Goal: Task Accomplishment & Management: Manage account settings

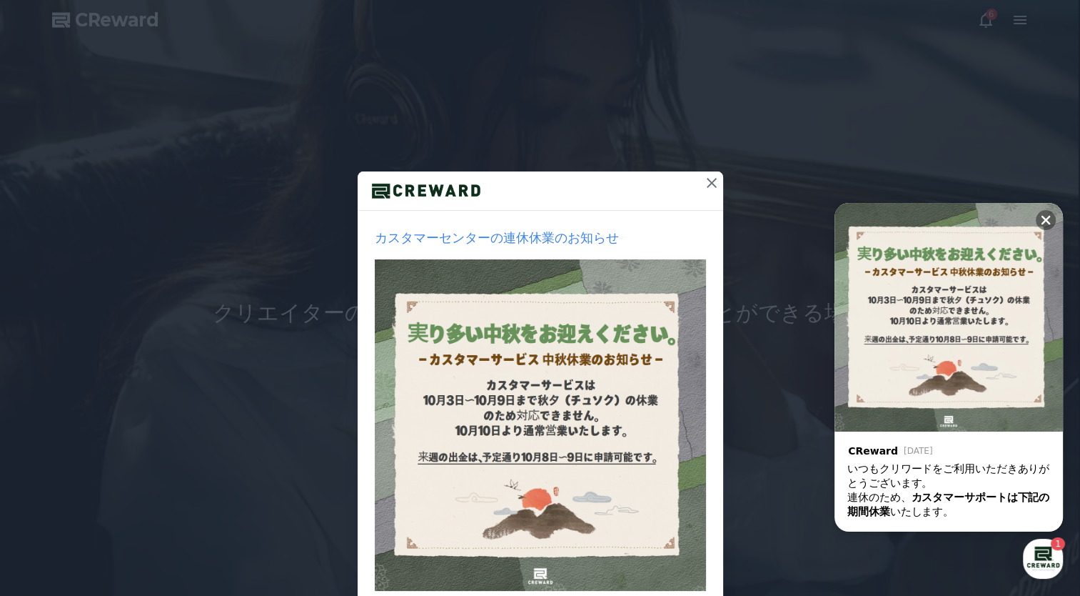
click at [528, 371] on img at bounding box center [540, 424] width 331 height 331
click at [528, 367] on img at bounding box center [540, 424] width 331 height 331
click at [555, 361] on img at bounding box center [540, 424] width 331 height 331
click at [556, 346] on img at bounding box center [540, 424] width 331 height 331
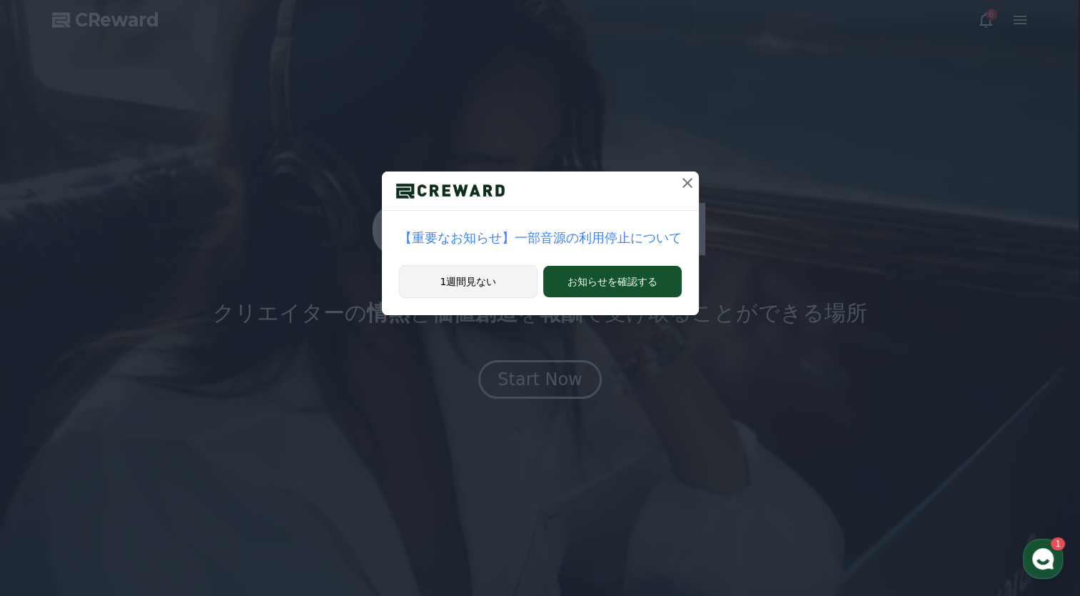
click at [494, 276] on button "1週間見ない" at bounding box center [468, 281] width 139 height 33
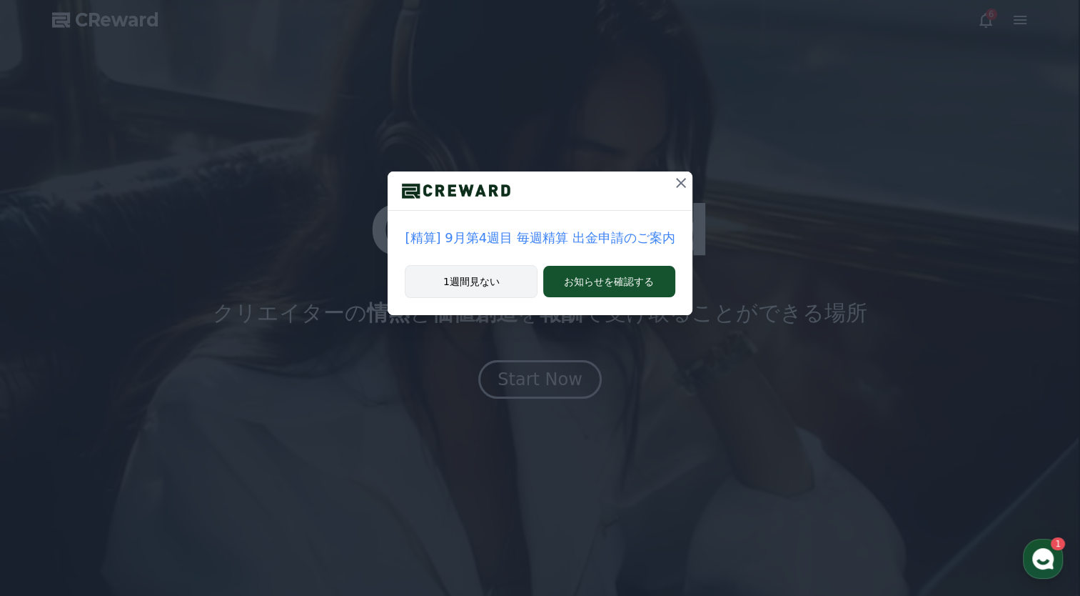
click at [503, 289] on button "1週間見ない" at bounding box center [471, 281] width 133 height 33
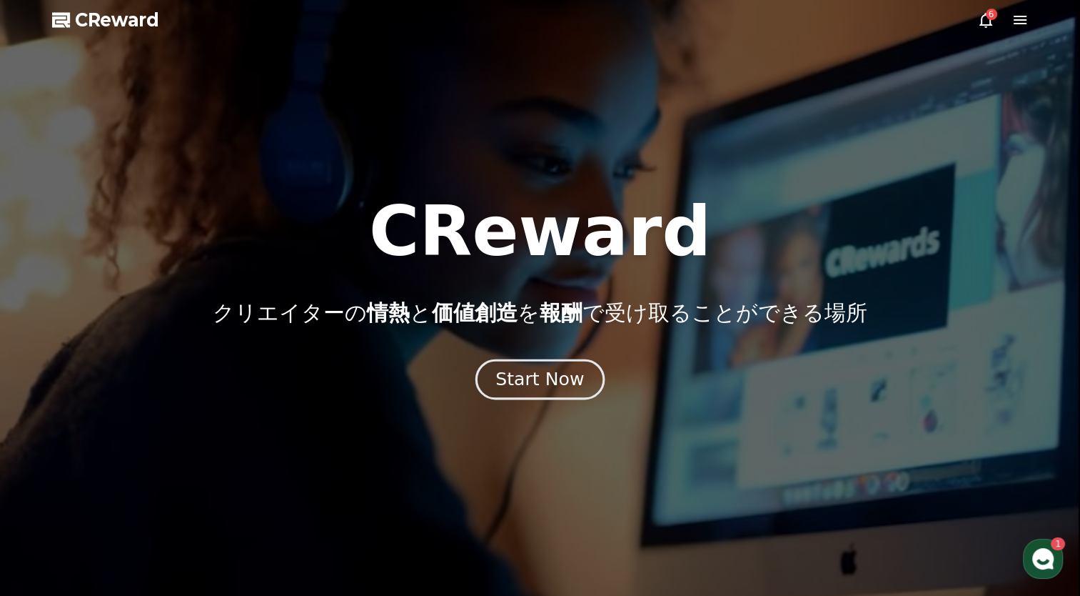
click at [526, 390] on div "Start Now" at bounding box center [540, 379] width 89 height 24
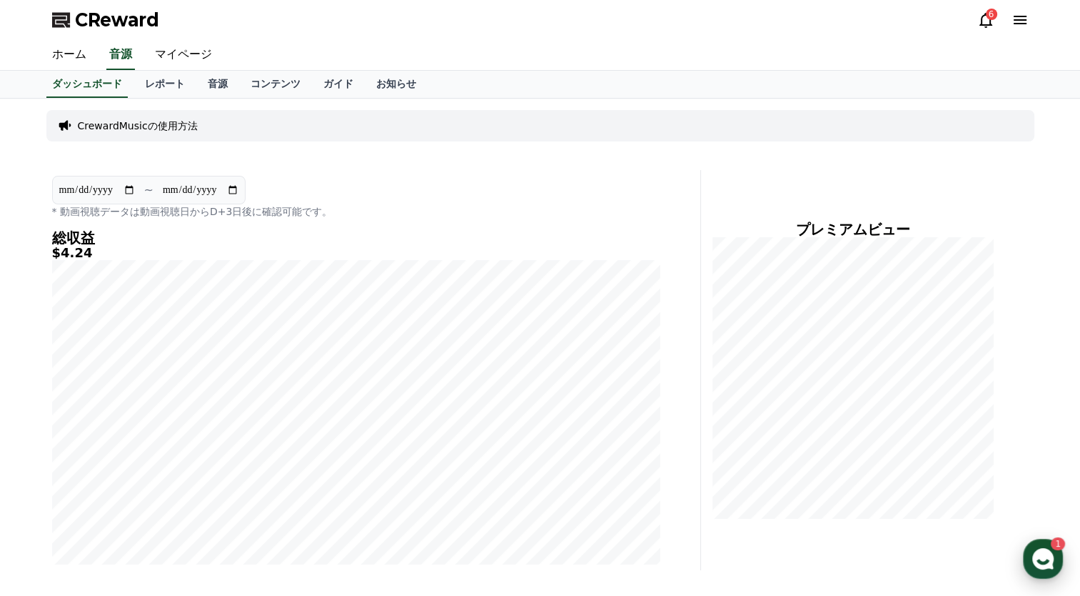
click at [1040, 552] on use "button" at bounding box center [1043, 558] width 21 height 21
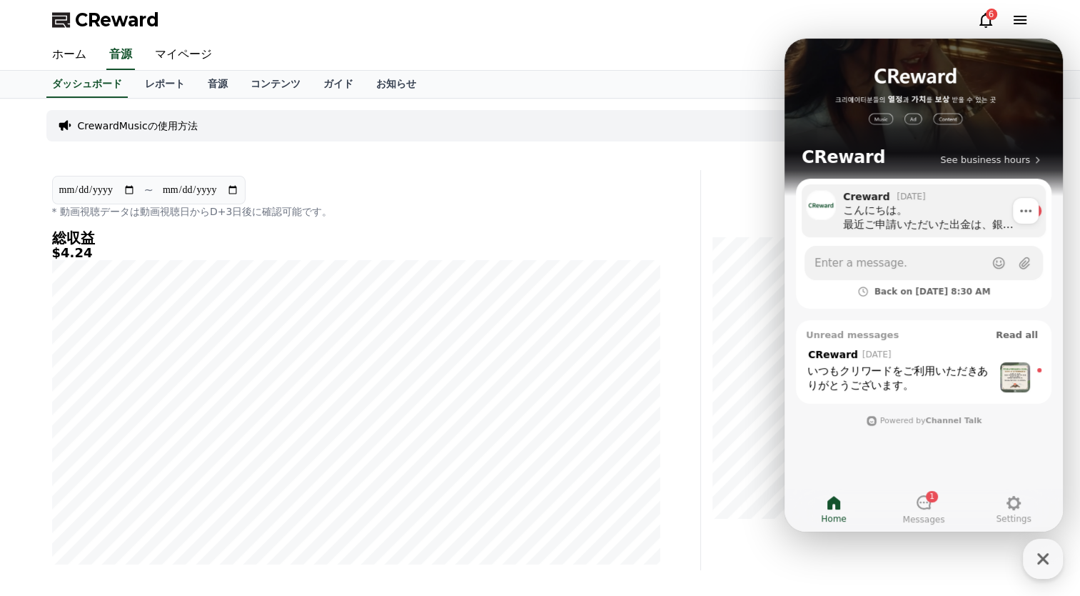
click at [947, 228] on div "こんにちは。 最近ご申請いただいた出金は、銀行側で返金処理となりました。 ご入力いただいた銀行を通じて、返金理由をご確認ください。" at bounding box center [932, 217] width 179 height 29
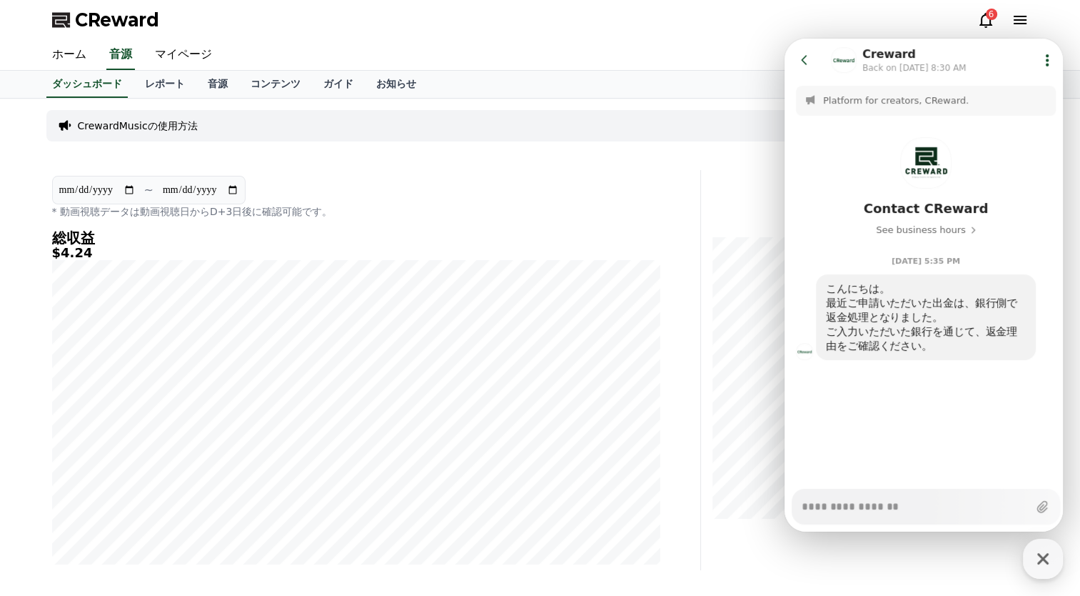
click at [803, 57] on icon at bounding box center [805, 60] width 14 height 14
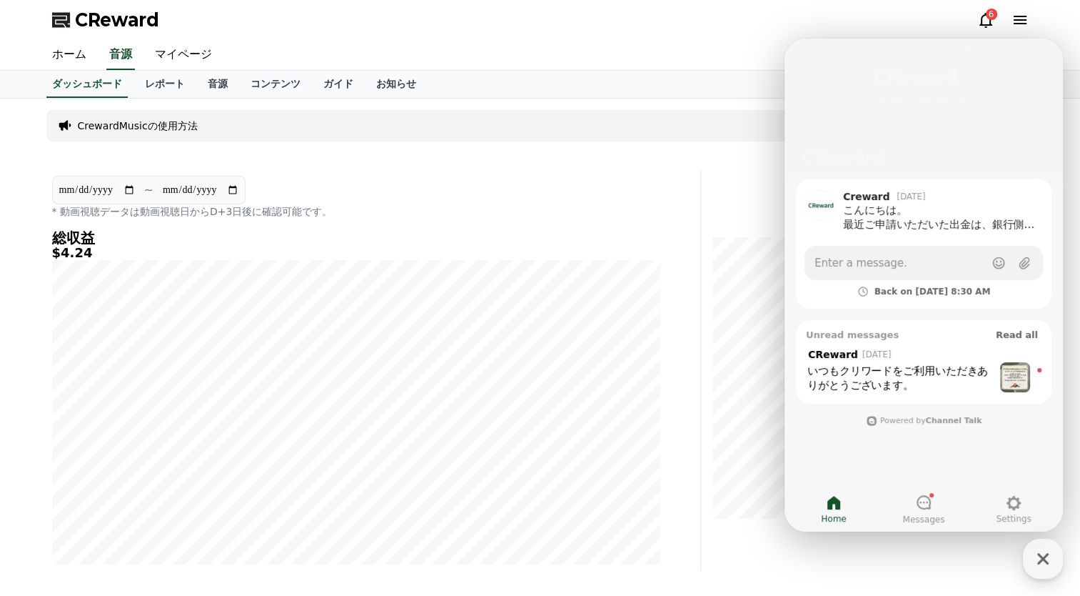
click at [726, 208] on div "プレミアムビュー" at bounding box center [871, 370] width 328 height 400
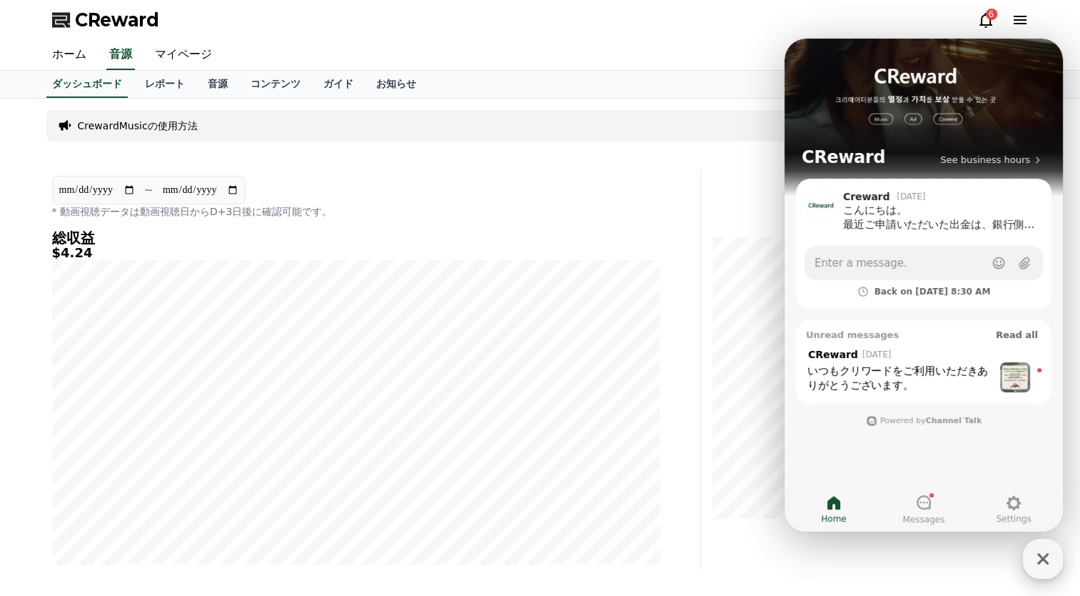
click at [1042, 561] on icon "button" at bounding box center [1043, 558] width 11 height 11
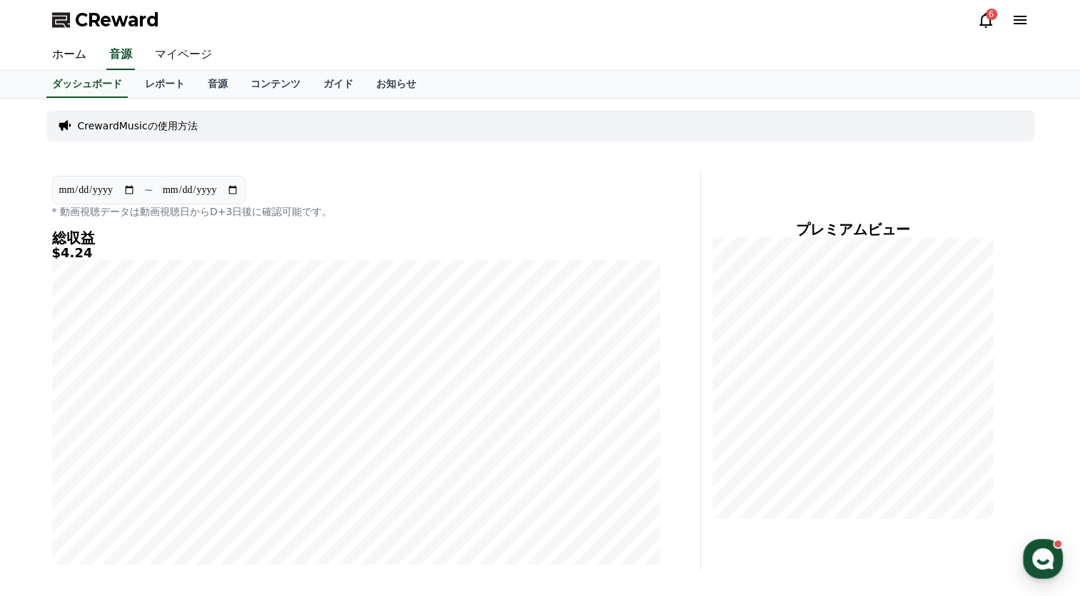
click at [171, 53] on link "マイページ" at bounding box center [184, 55] width 80 height 30
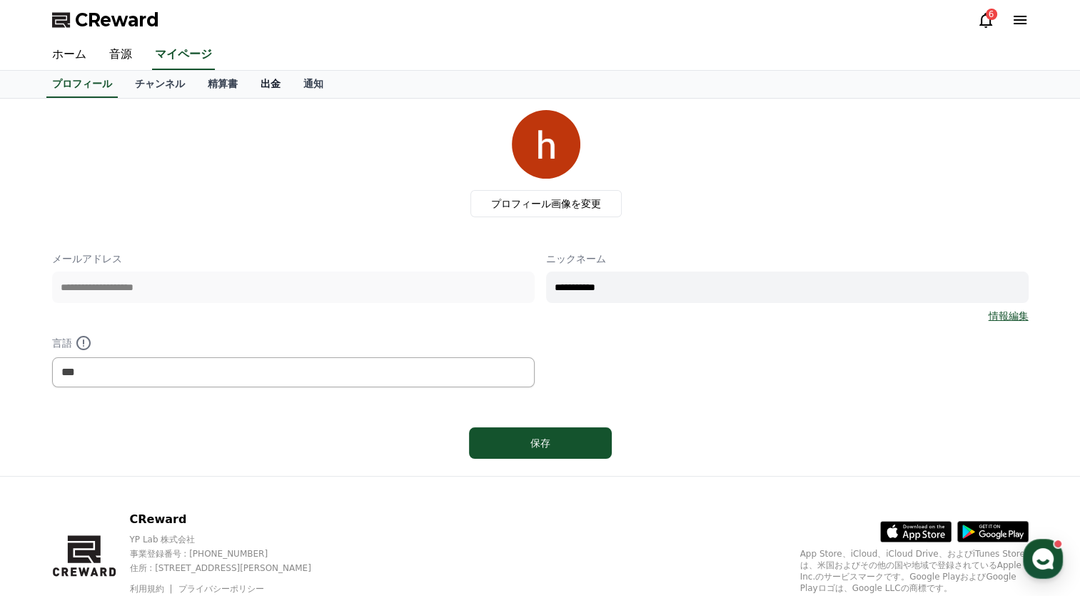
click at [249, 86] on link "出金" at bounding box center [270, 84] width 43 height 27
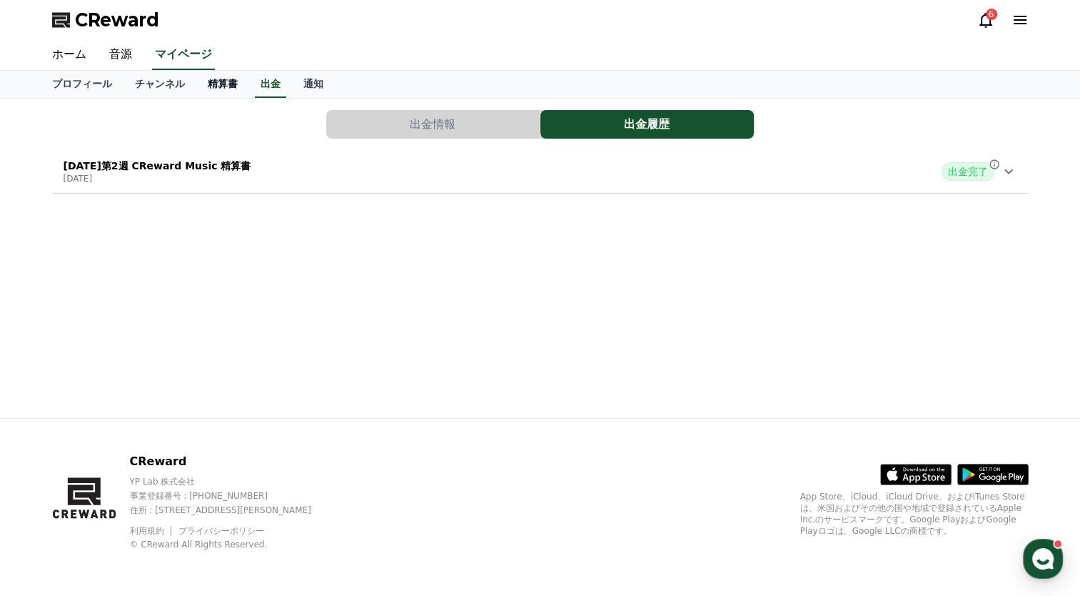
click at [196, 87] on link "精算書" at bounding box center [222, 84] width 53 height 27
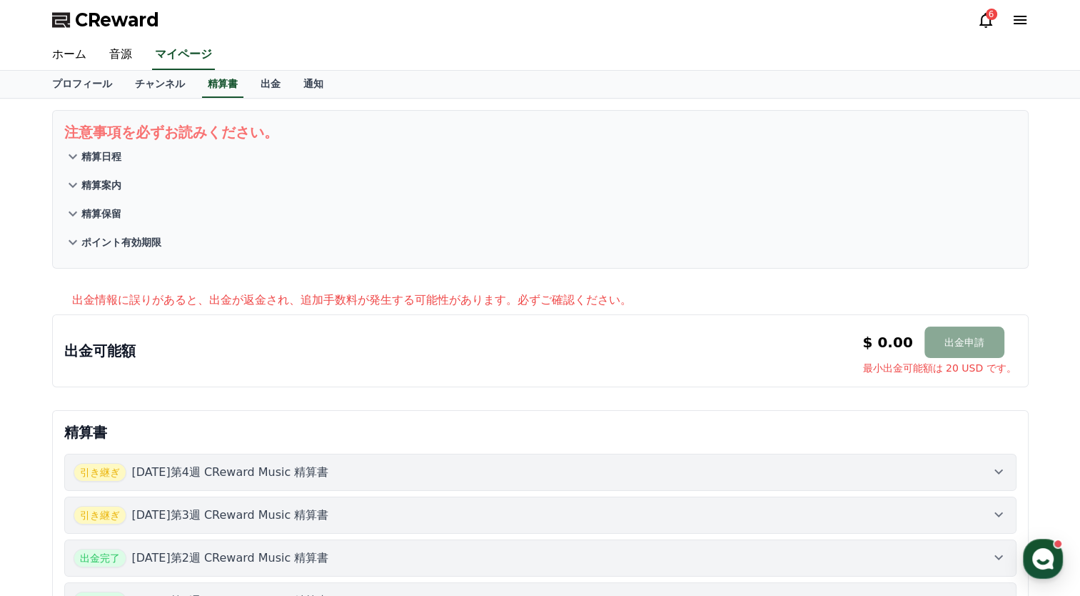
click at [315, 467] on p "2025年9月第4週 CReward Music 精算書" at bounding box center [230, 471] width 197 height 17
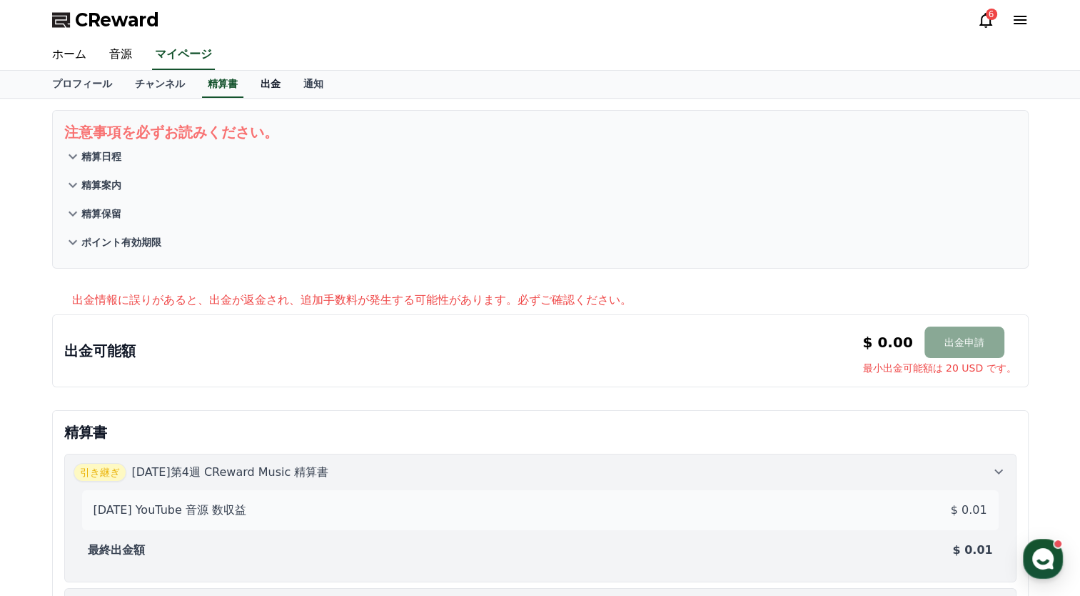
click at [249, 89] on link "出金" at bounding box center [270, 84] width 43 height 27
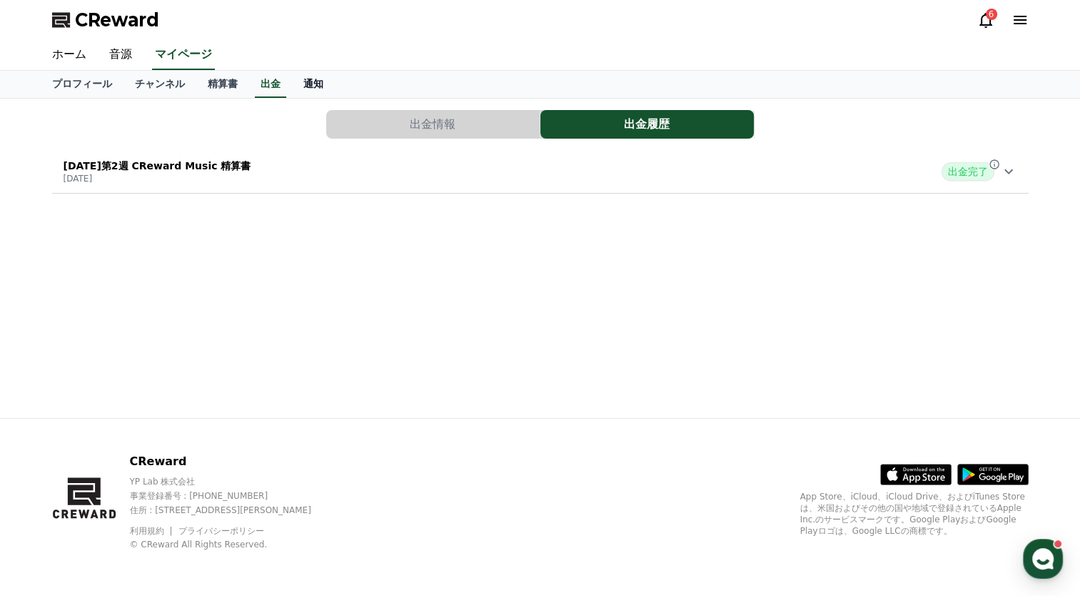
click at [292, 84] on link "通知" at bounding box center [313, 84] width 43 height 27
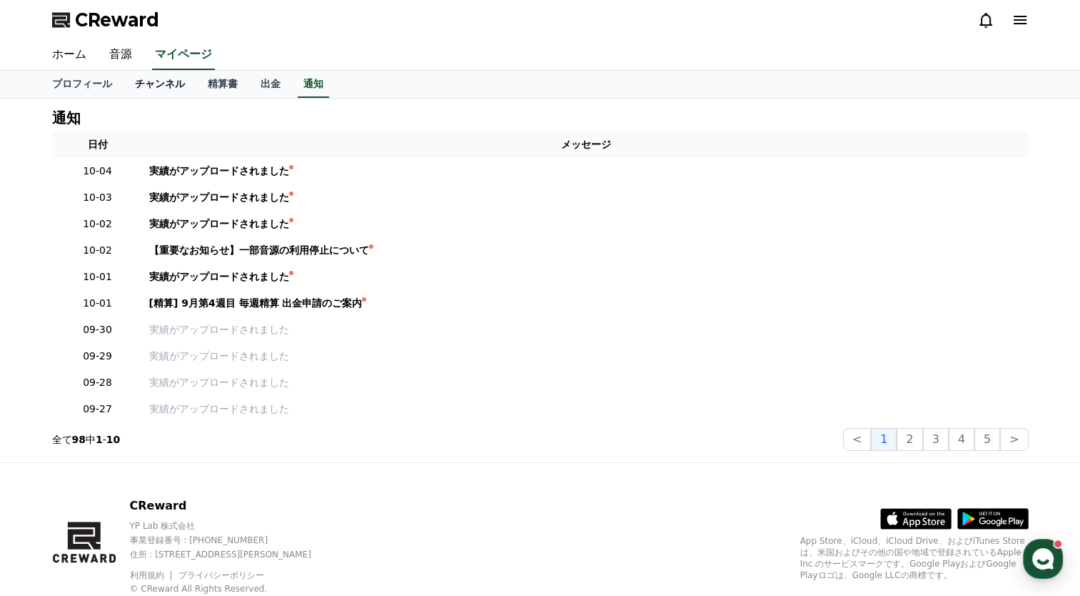
click at [134, 84] on link "チャンネル" at bounding box center [160, 84] width 73 height 27
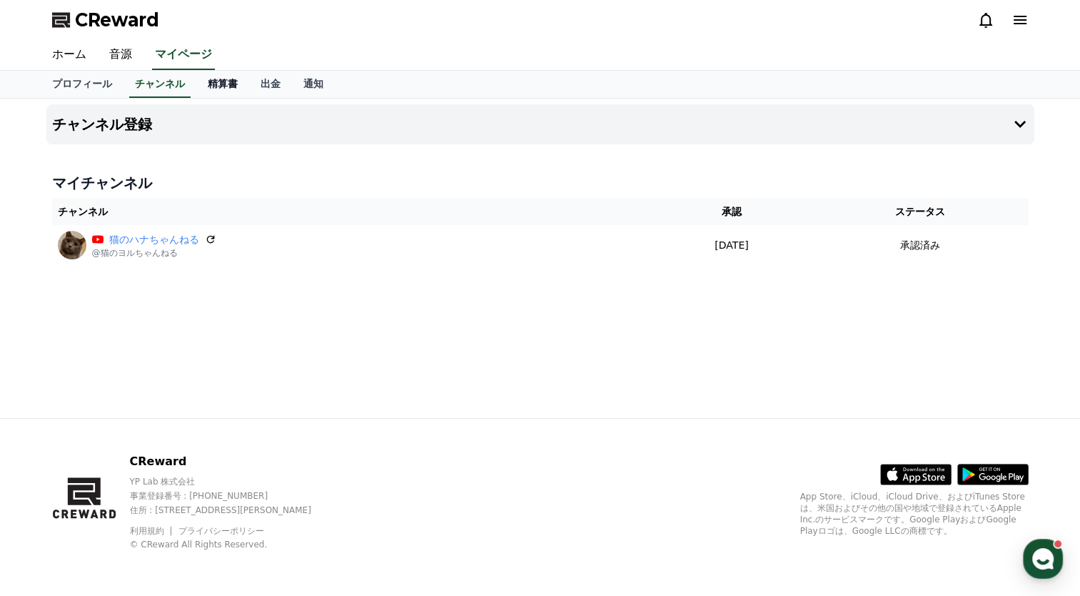
click at [198, 89] on link "精算書" at bounding box center [222, 84] width 53 height 27
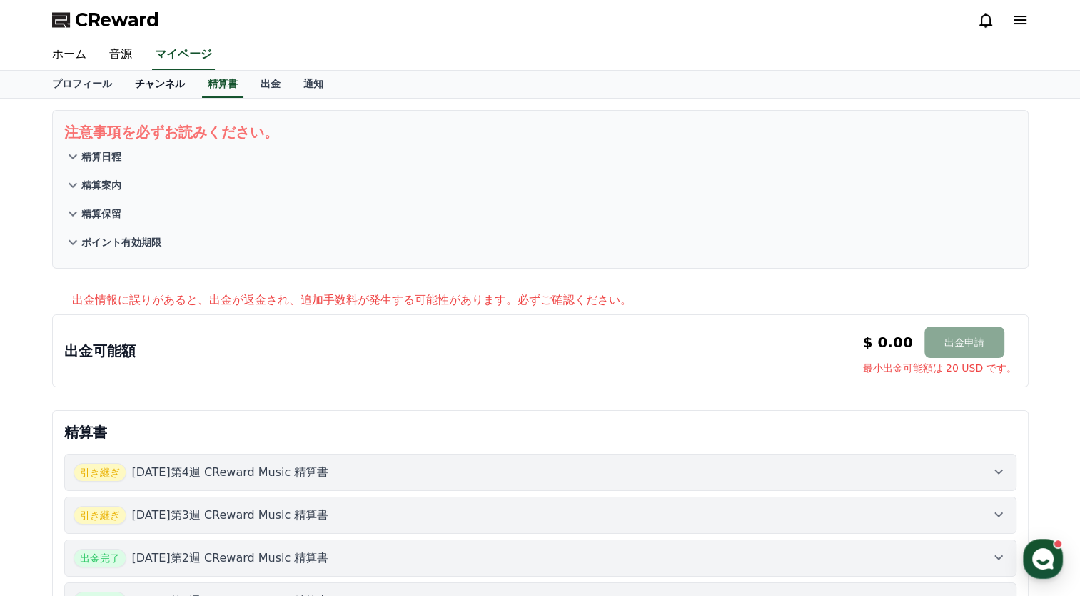
click at [139, 79] on link "チャンネル" at bounding box center [160, 84] width 73 height 27
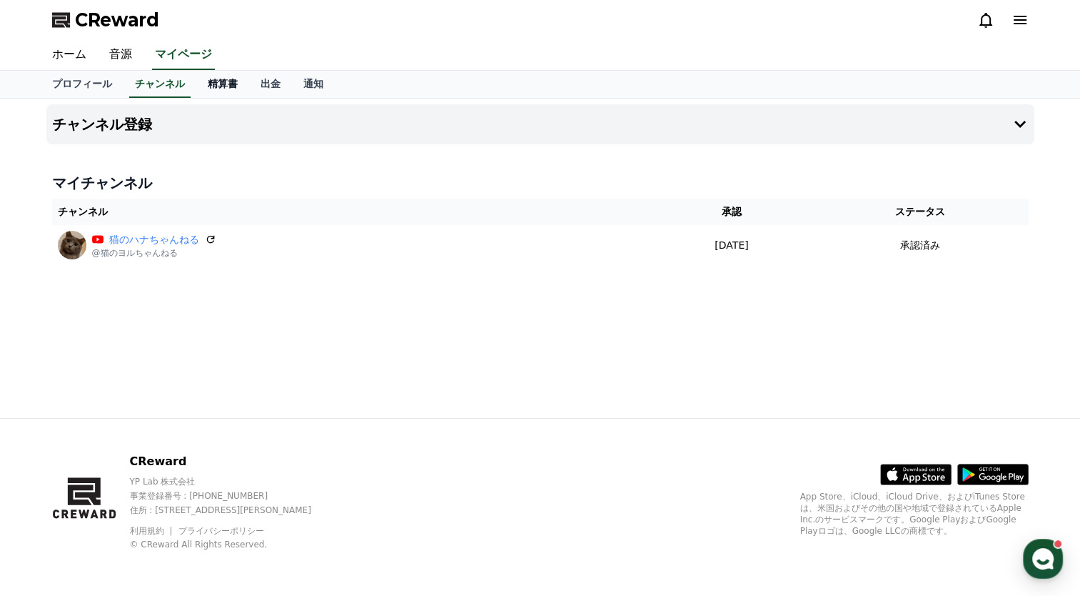
click at [196, 84] on link "精算書" at bounding box center [222, 84] width 53 height 27
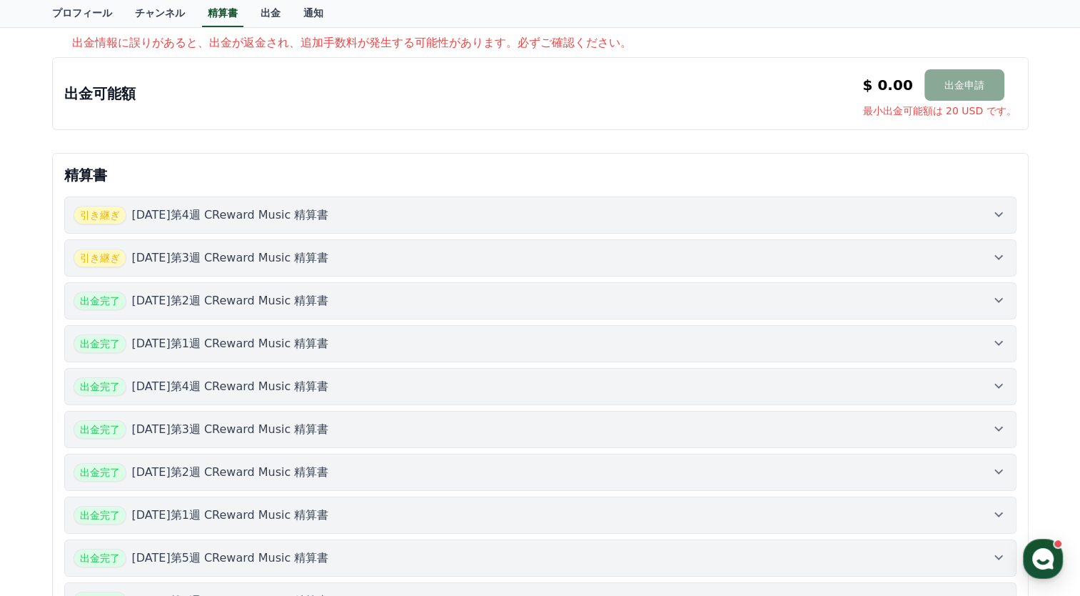
scroll to position [286, 0]
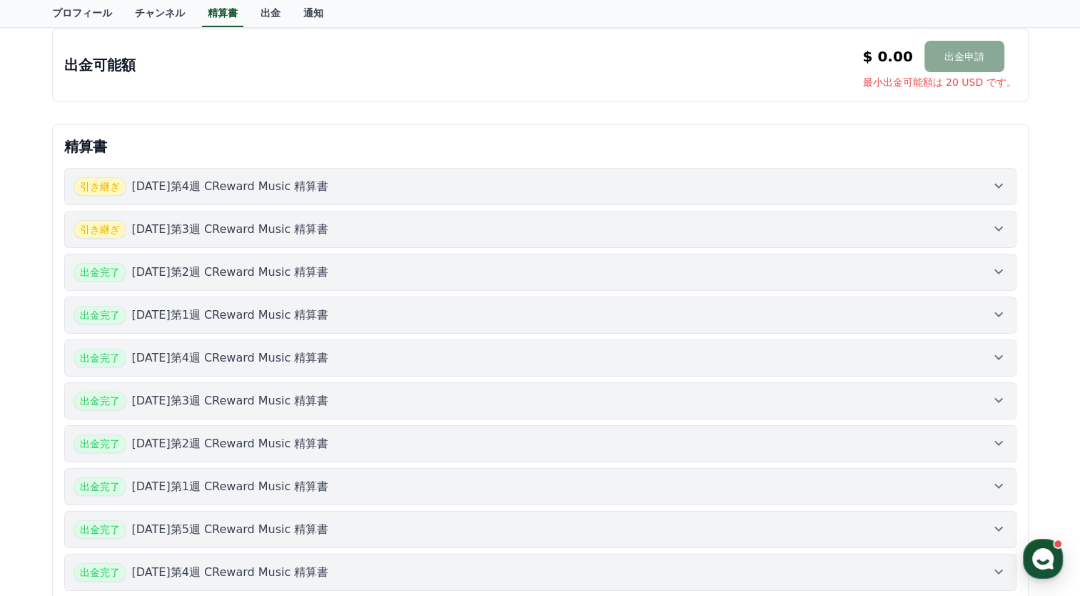
click at [974, 224] on div "引き継ぎ 2025年9月第3週 CReward Music 精算書" at bounding box center [541, 229] width 934 height 19
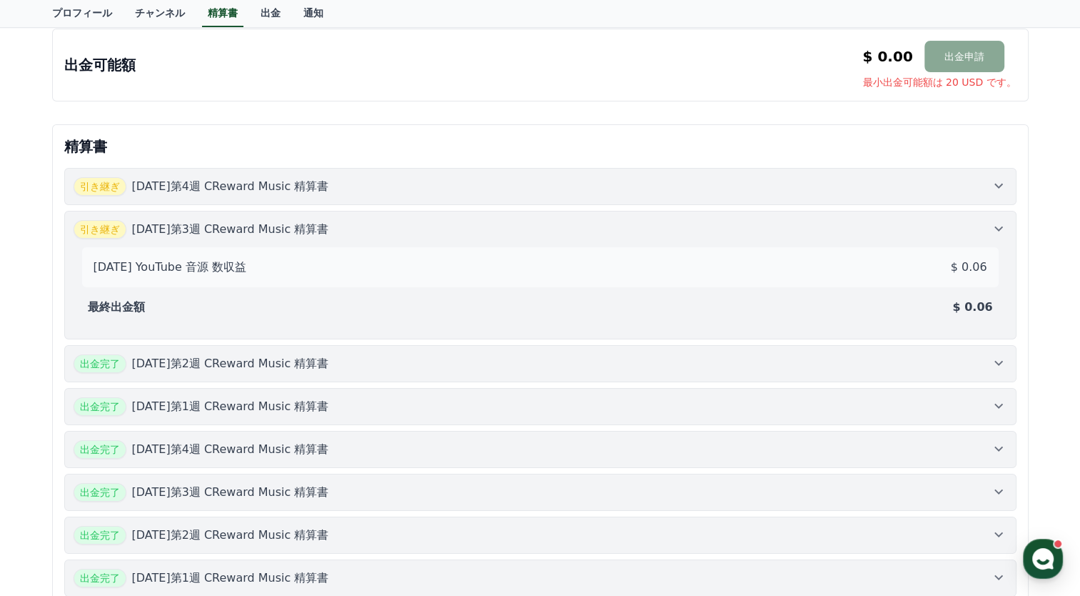
click at [987, 185] on div "引き継ぎ 2025年9月第4週 CReward Music 精算書" at bounding box center [541, 186] width 934 height 19
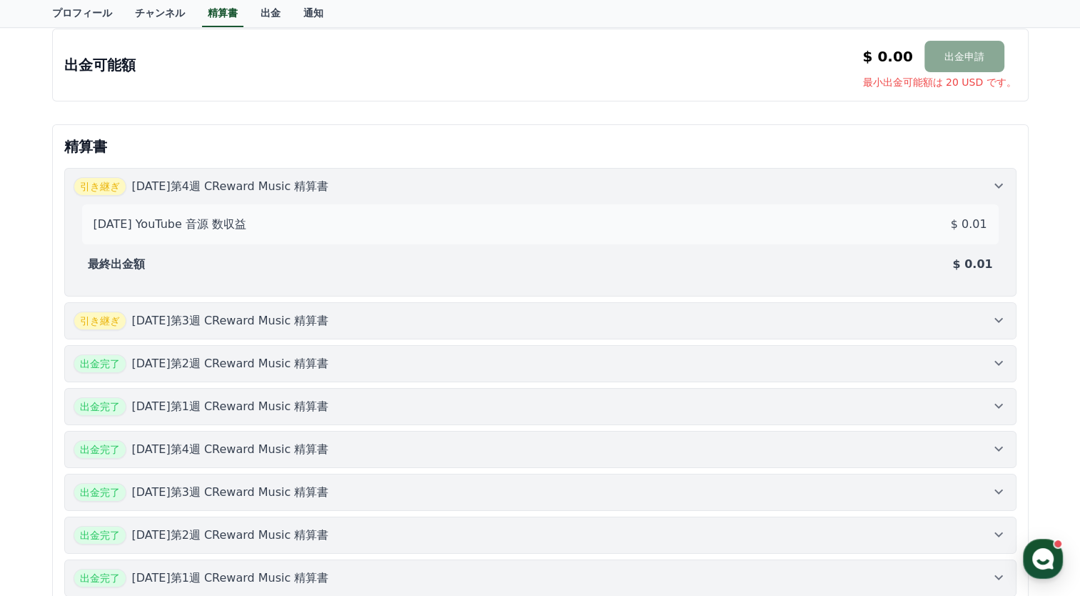
click at [574, 356] on div "出金完了 2025年9月第2週 CReward Music 精算書" at bounding box center [541, 363] width 934 height 19
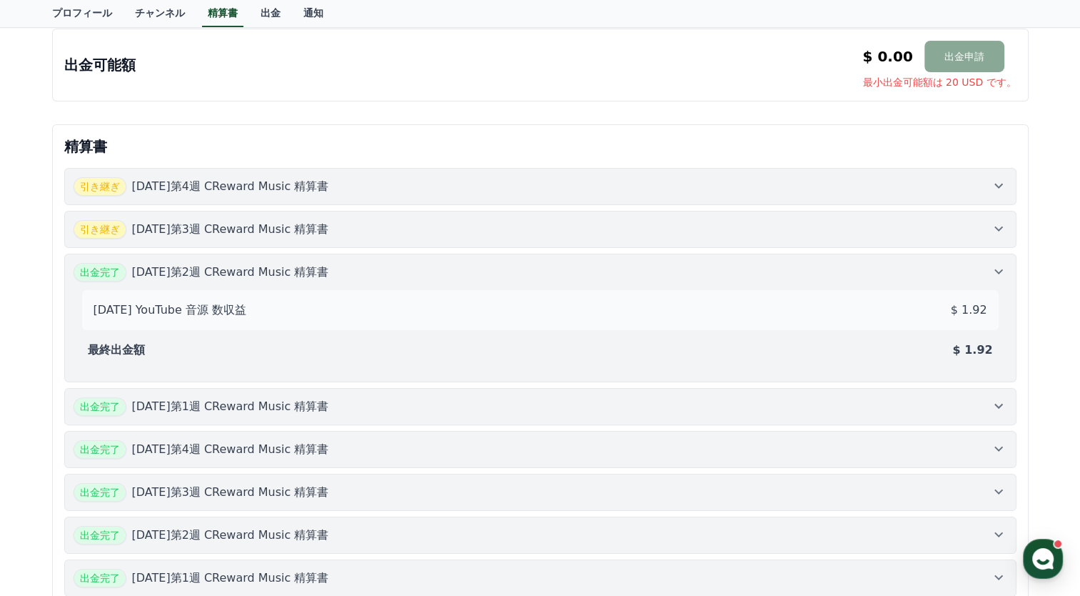
click at [1000, 398] on icon at bounding box center [998, 405] width 17 height 17
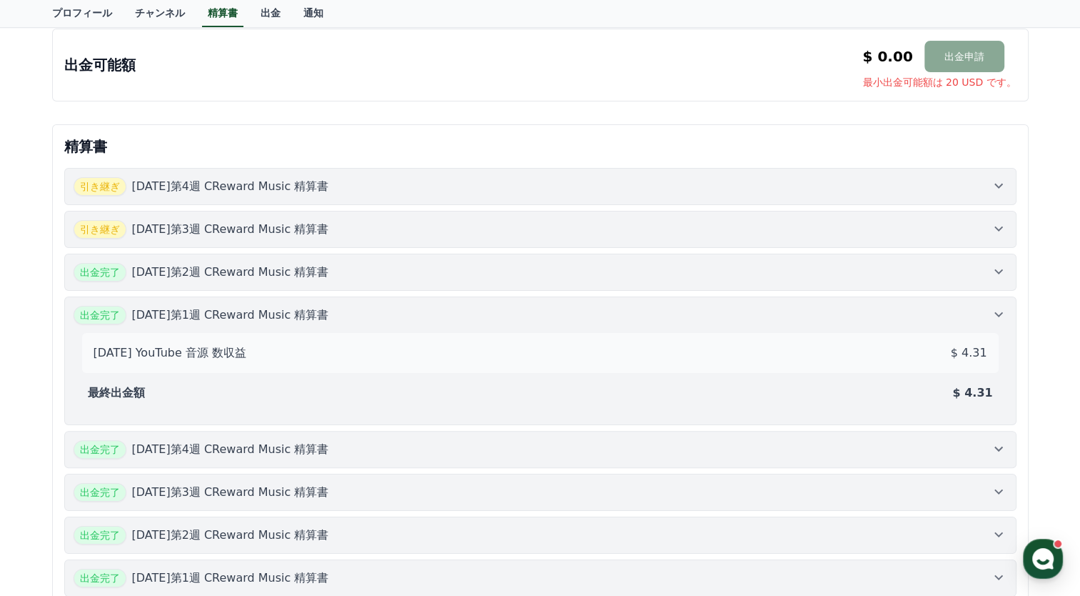
click at [1003, 263] on icon at bounding box center [998, 271] width 17 height 17
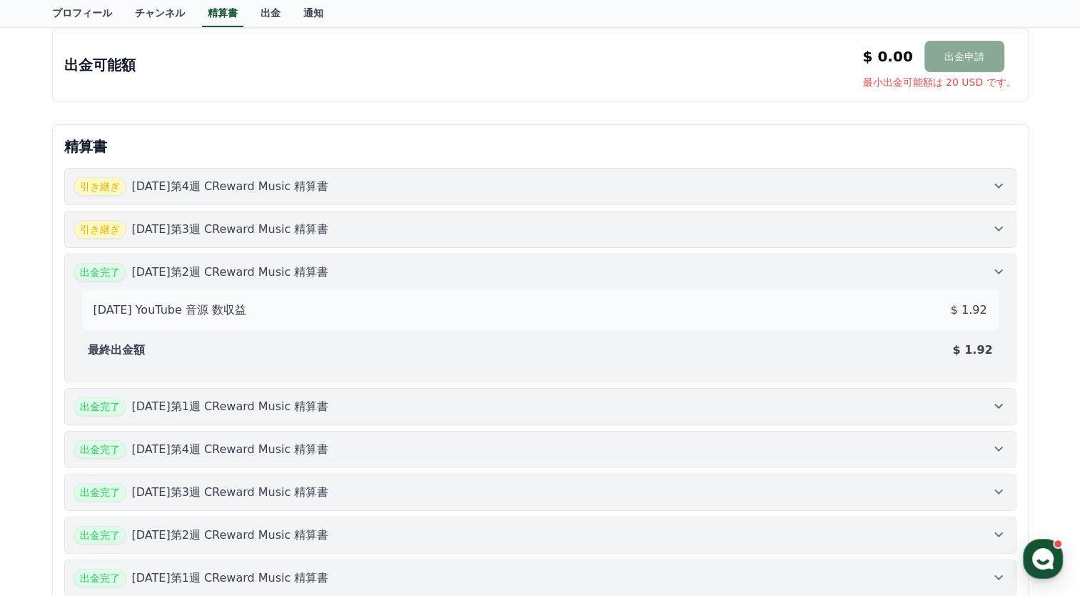
click at [1003, 234] on icon at bounding box center [998, 228] width 17 height 17
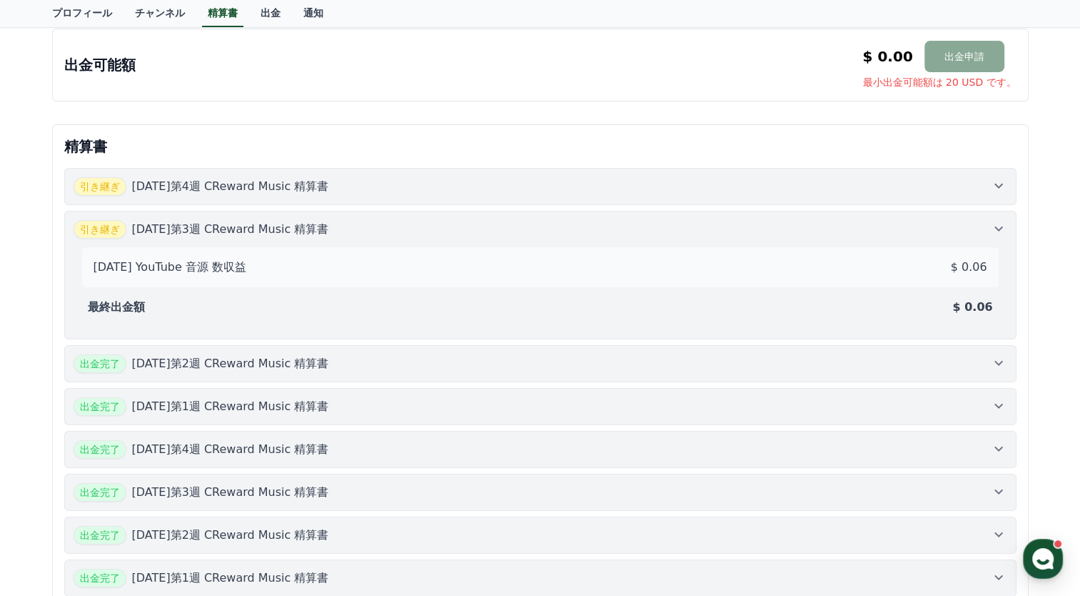
click at [1003, 181] on icon at bounding box center [998, 185] width 17 height 17
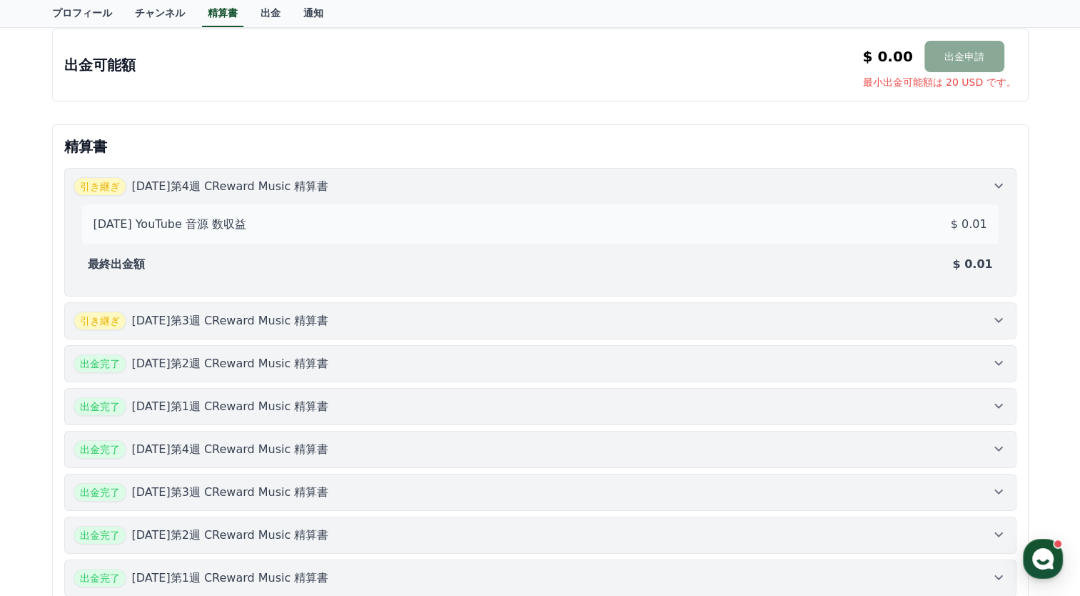
click at [1003, 181] on icon at bounding box center [998, 185] width 17 height 17
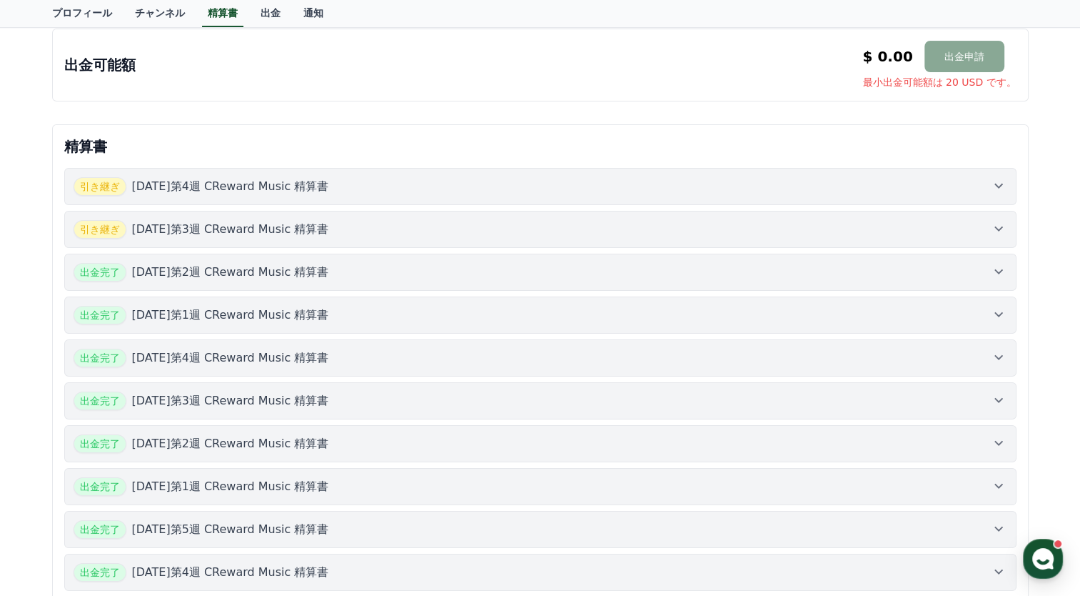
click at [788, 111] on div "注意事項を必ずお読みください。 精算日程 精算案内 精算保留 ポイント有効期限 出金情報に誤りがあると、出金が返金され、追加手数料が発生する可能性があります。…" at bounding box center [541, 219] width 1000 height 813
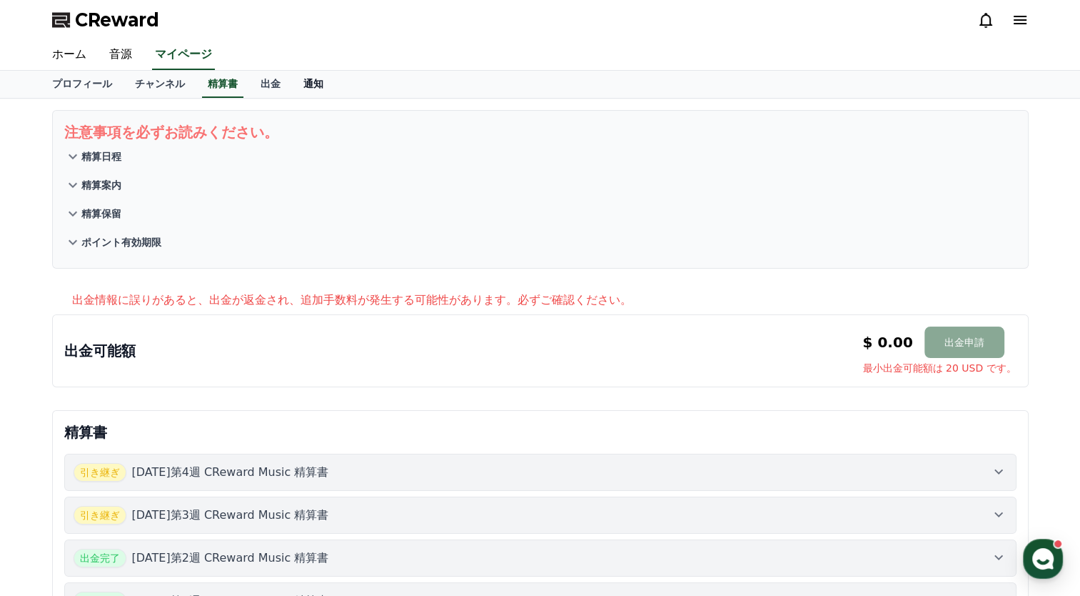
click at [292, 86] on link "通知" at bounding box center [313, 84] width 43 height 27
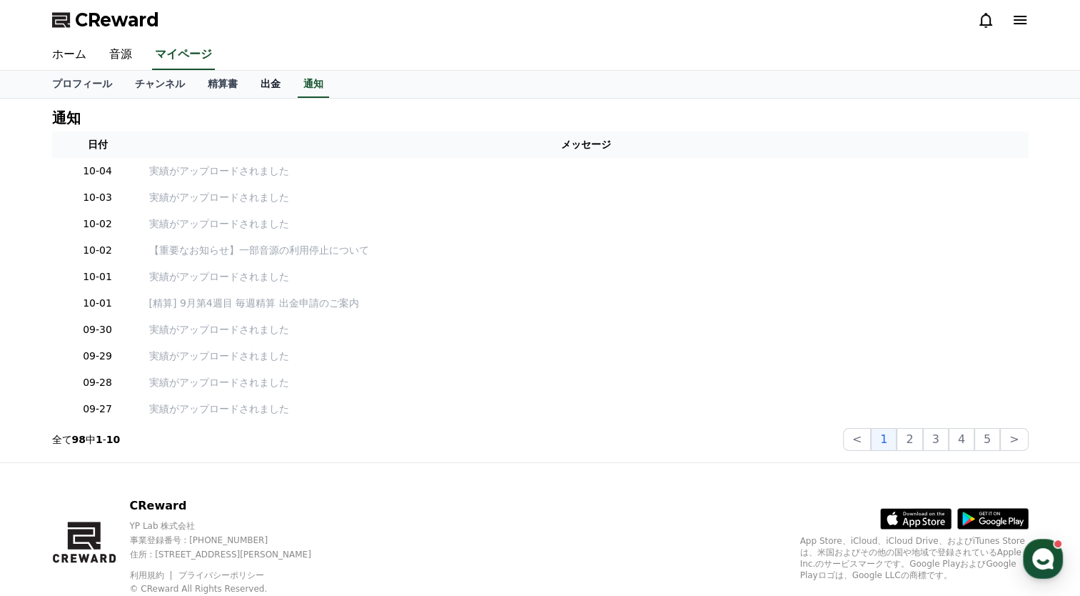
click at [249, 81] on link "出金" at bounding box center [270, 84] width 43 height 27
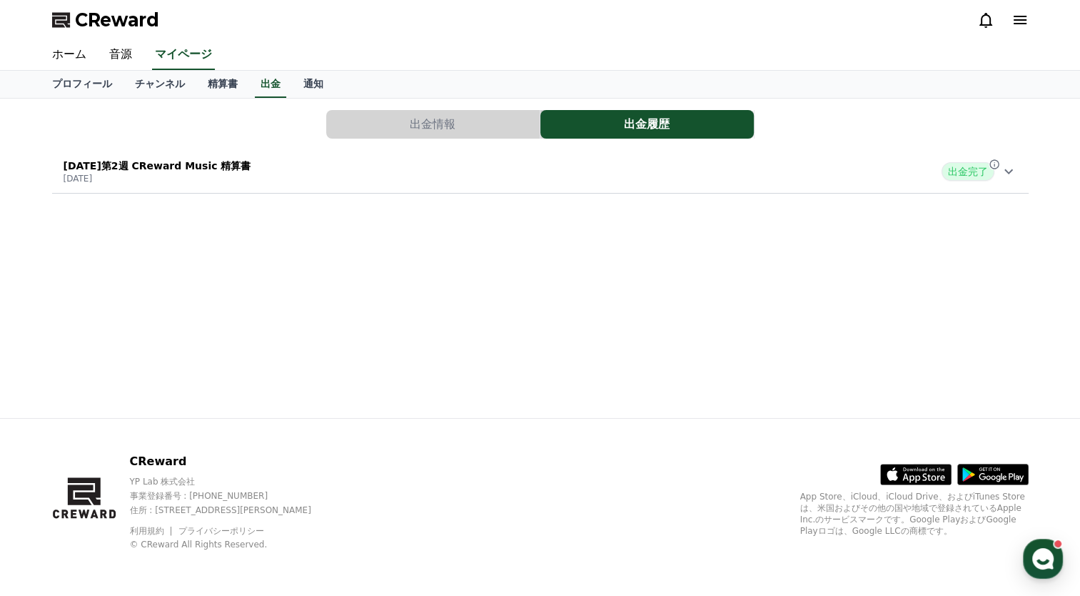
click at [411, 118] on button "出金情報" at bounding box center [433, 124] width 214 height 29
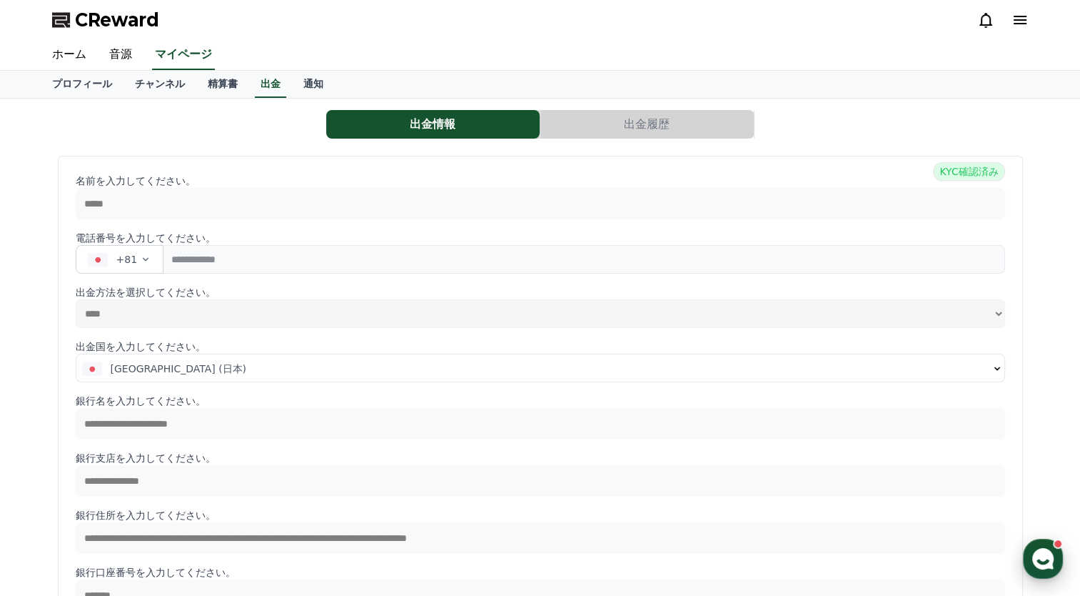
click at [1045, 558] on use "button" at bounding box center [1043, 558] width 21 height 21
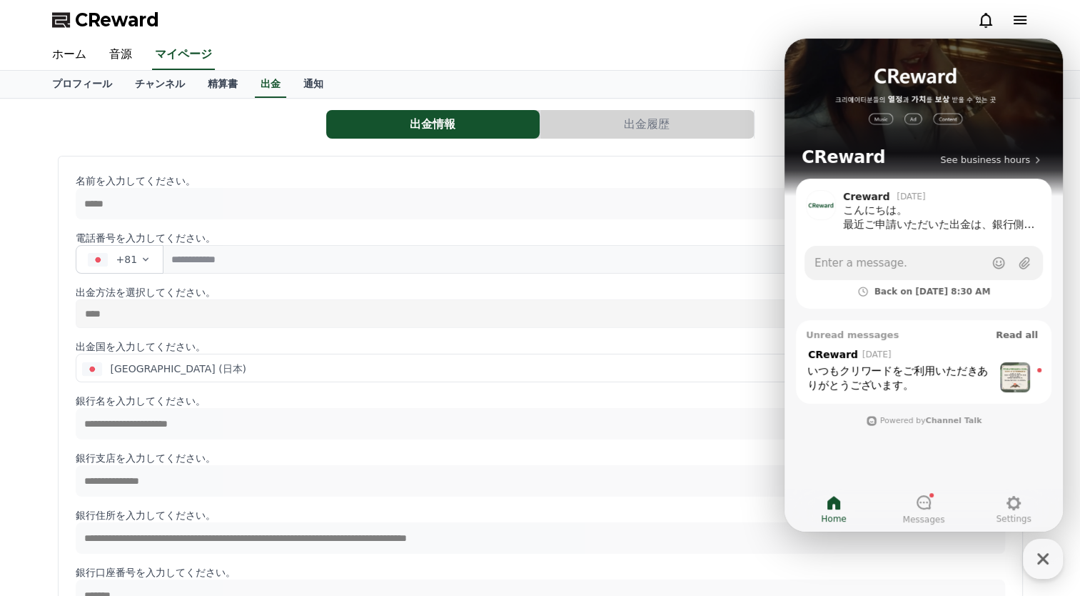
click at [955, 371] on div "いつもクリワードをご利用いただきありがとうございます。 ​" at bounding box center [901, 377] width 186 height 29
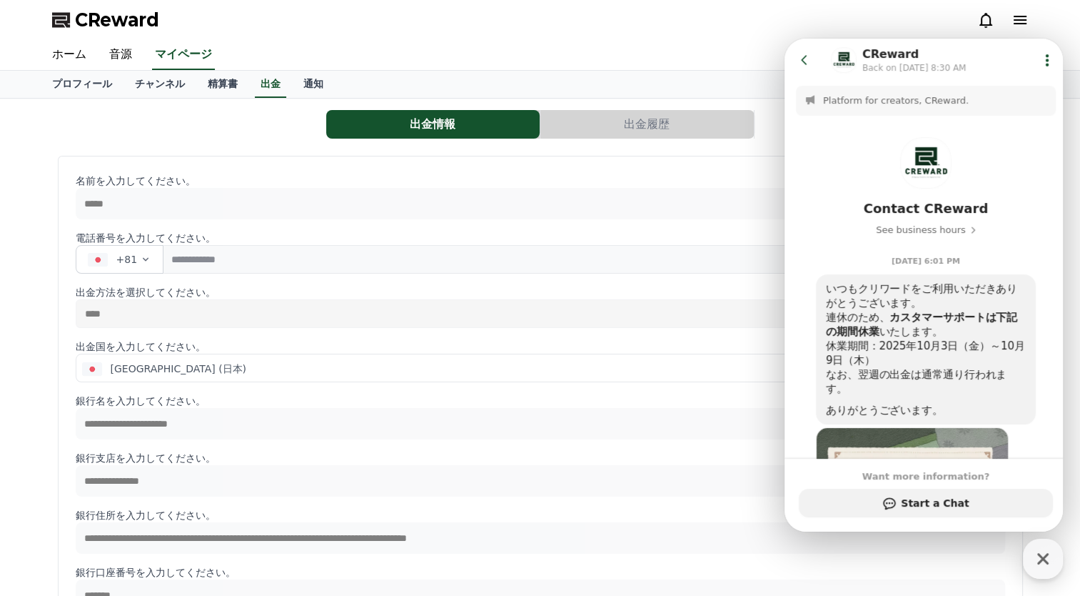
click at [799, 60] on icon at bounding box center [805, 60] width 14 height 14
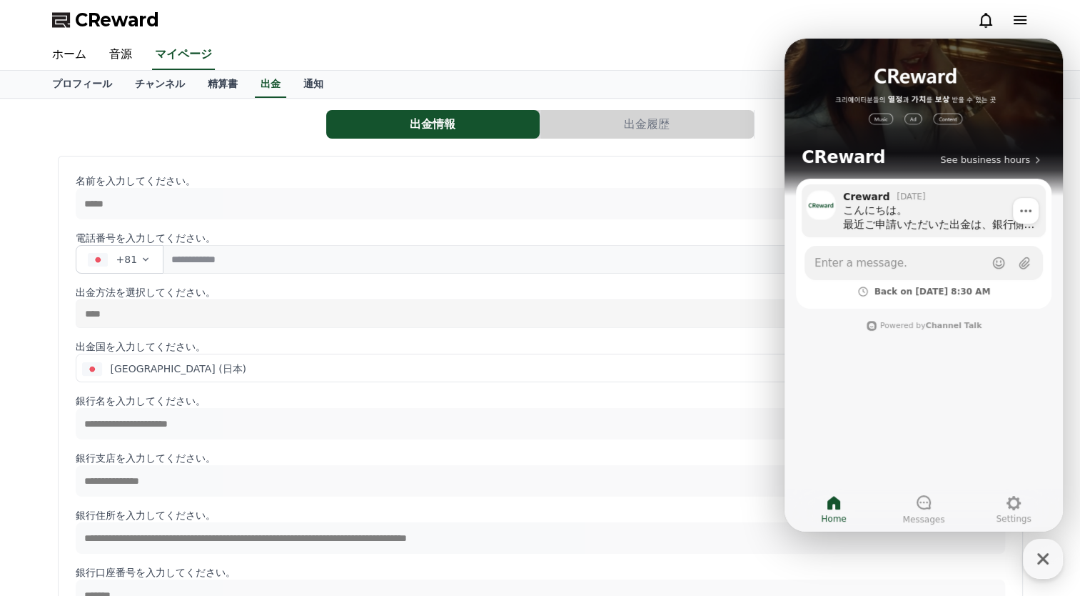
click at [876, 214] on div "こんにちは。 最近ご申請いただいた出金は、銀行側で返金処理となりました。 ご入力いただいた銀行を通じて、返金理由をご確認ください。" at bounding box center [939, 217] width 193 height 29
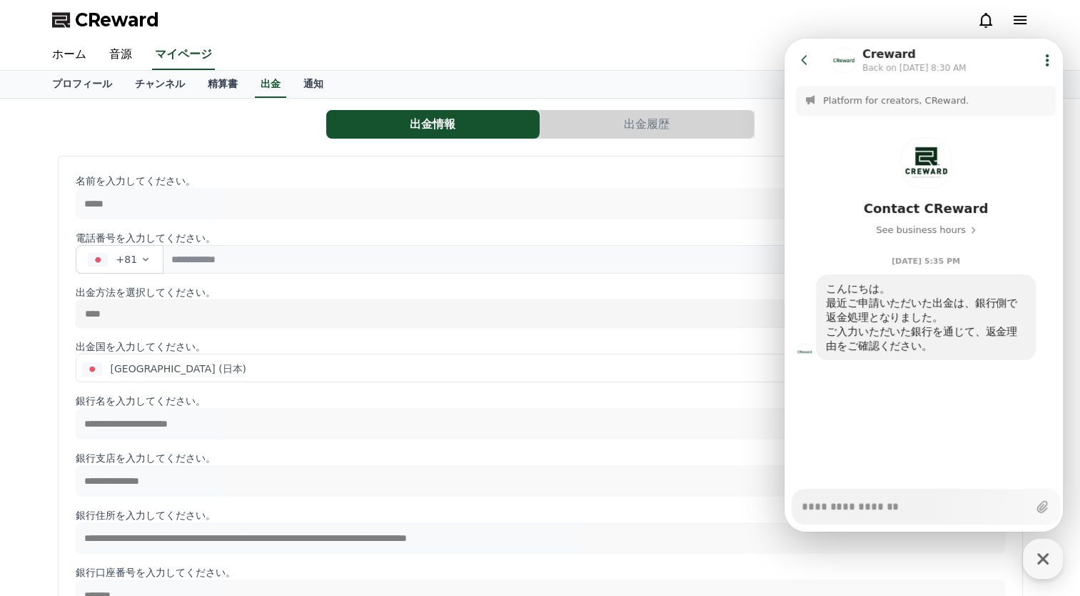
type textarea "*"
click at [801, 58] on icon at bounding box center [805, 60] width 14 height 14
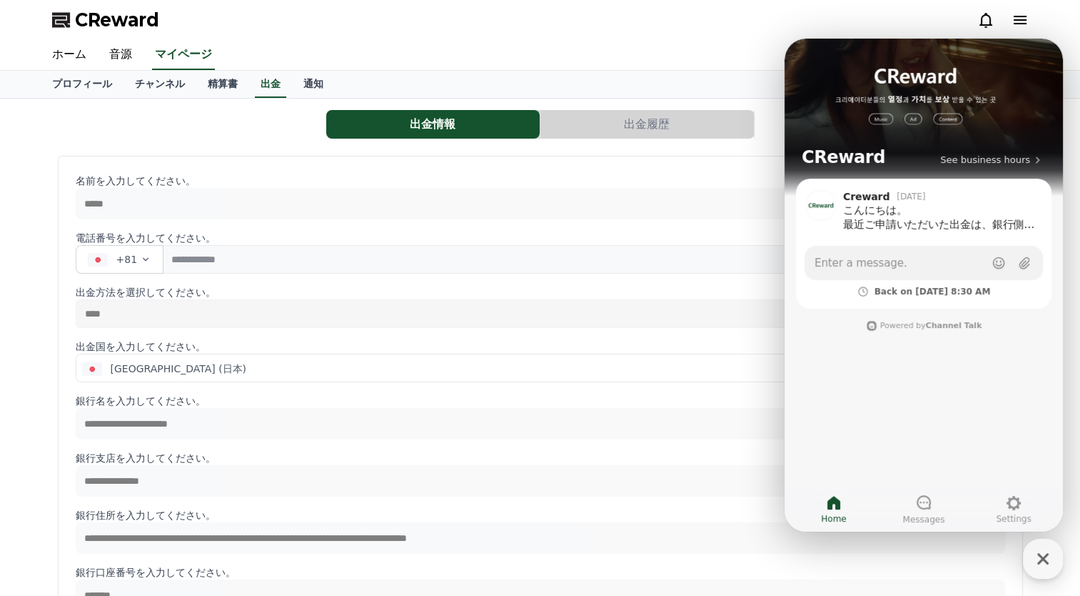
click at [687, 44] on div "ホーム 音源 マイページ" at bounding box center [541, 55] width 1000 height 30
click at [1038, 555] on icon "button" at bounding box center [1043, 558] width 11 height 11
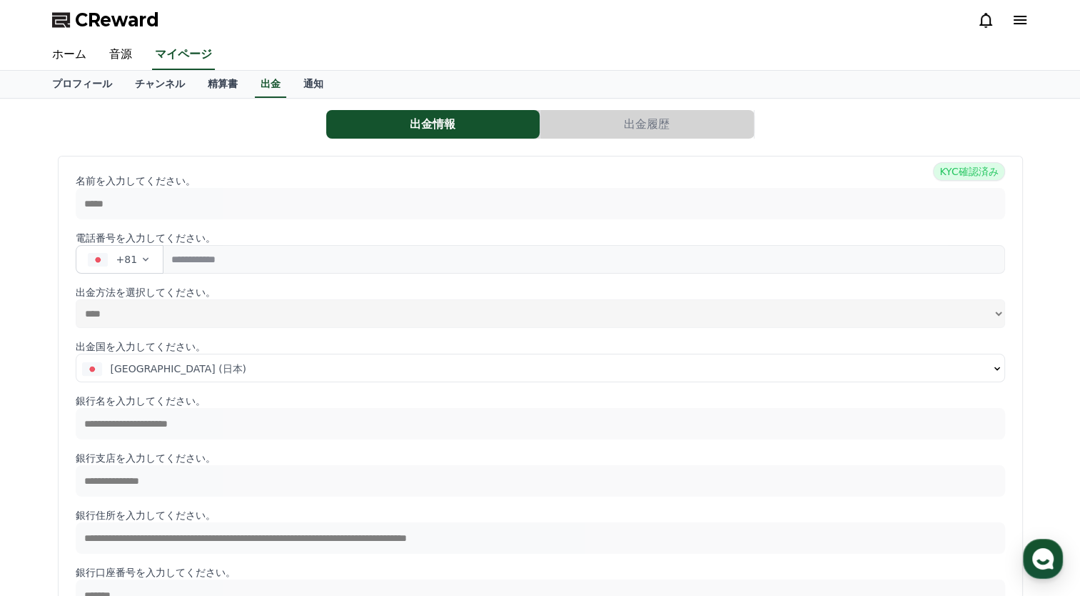
click at [643, 124] on button "出金履歴" at bounding box center [648, 124] width 214 height 29
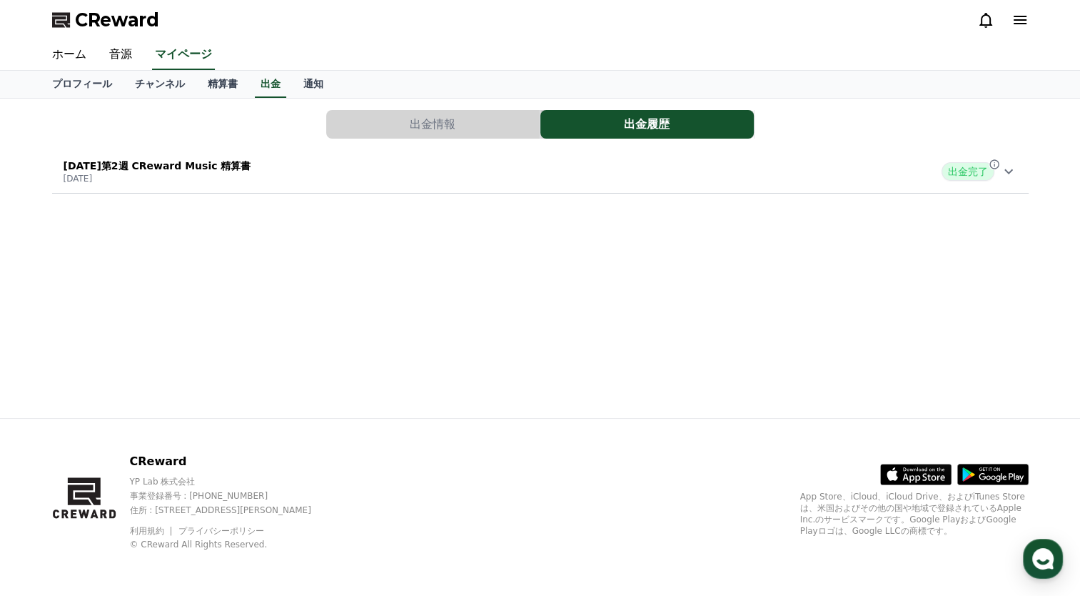
click at [219, 169] on p "2025年9月第2週 CReward Music 精算書" at bounding box center [158, 166] width 188 height 14
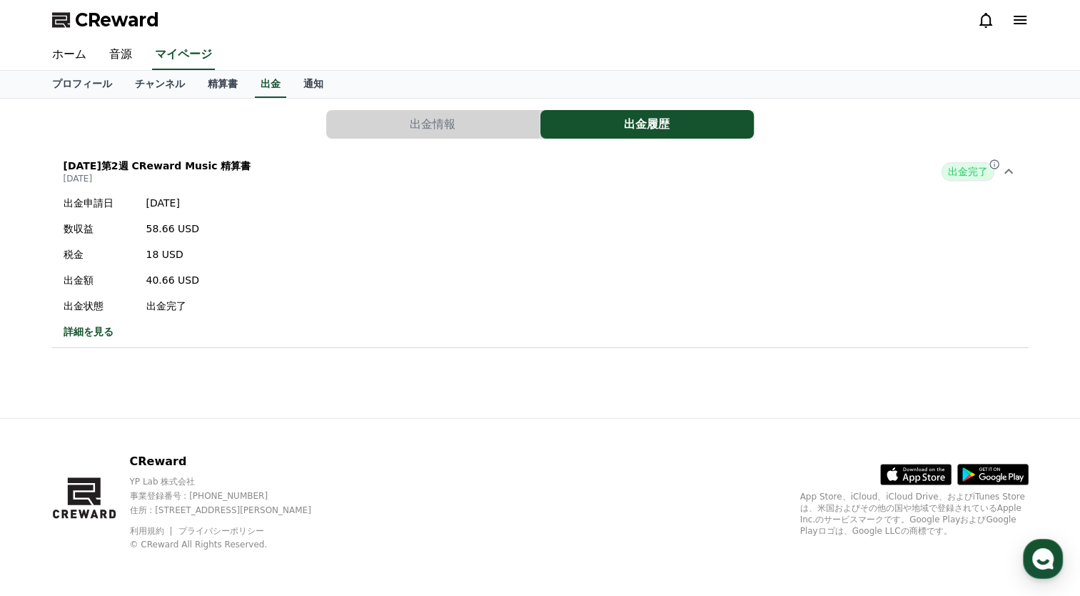
click at [83, 331] on link "詳細を見る" at bounding box center [132, 331] width 136 height 14
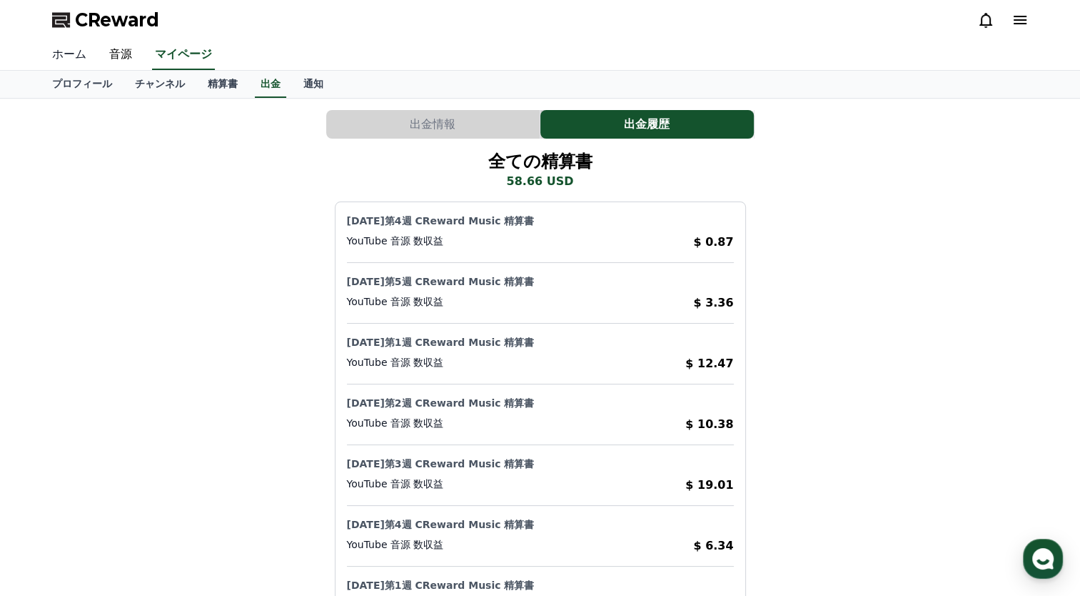
click at [69, 58] on link "ホーム" at bounding box center [69, 55] width 57 height 30
